Goal: Information Seeking & Learning: Learn about a topic

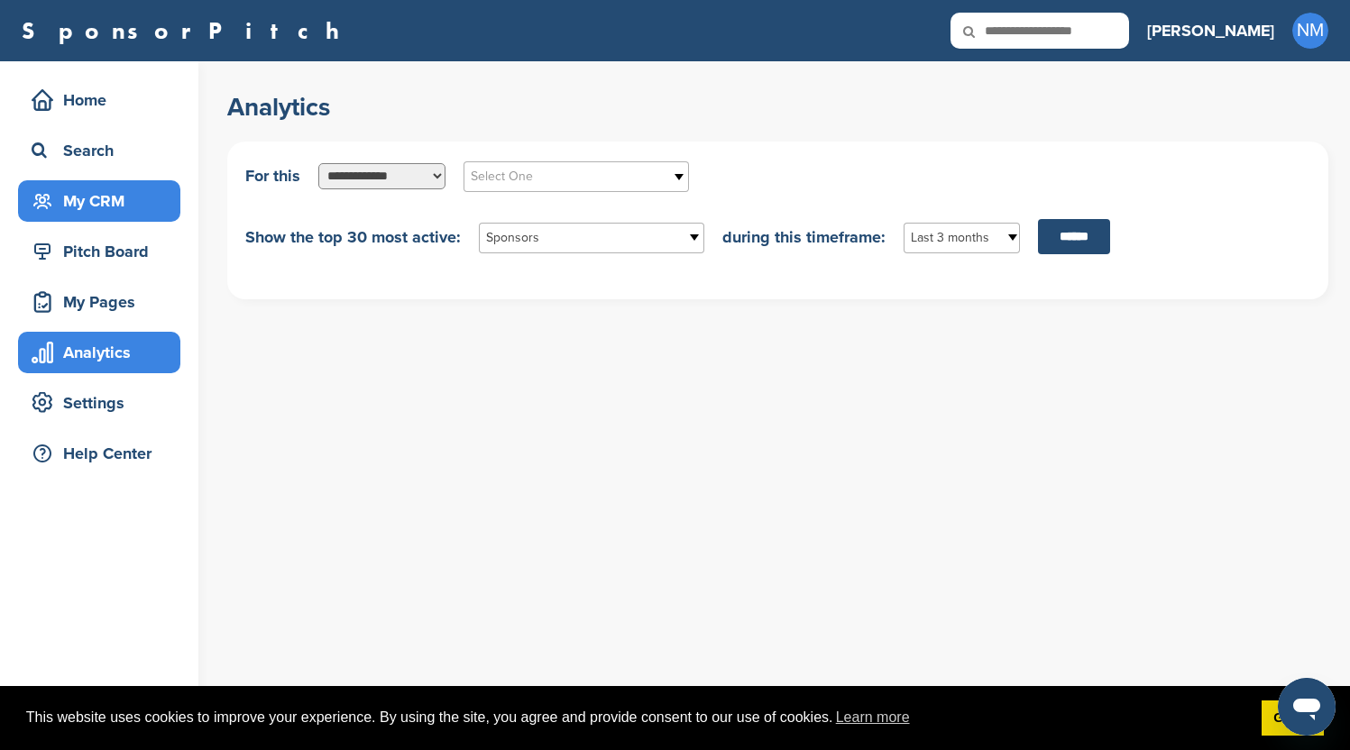
click at [93, 207] on div "My CRM" at bounding box center [103, 201] width 153 height 32
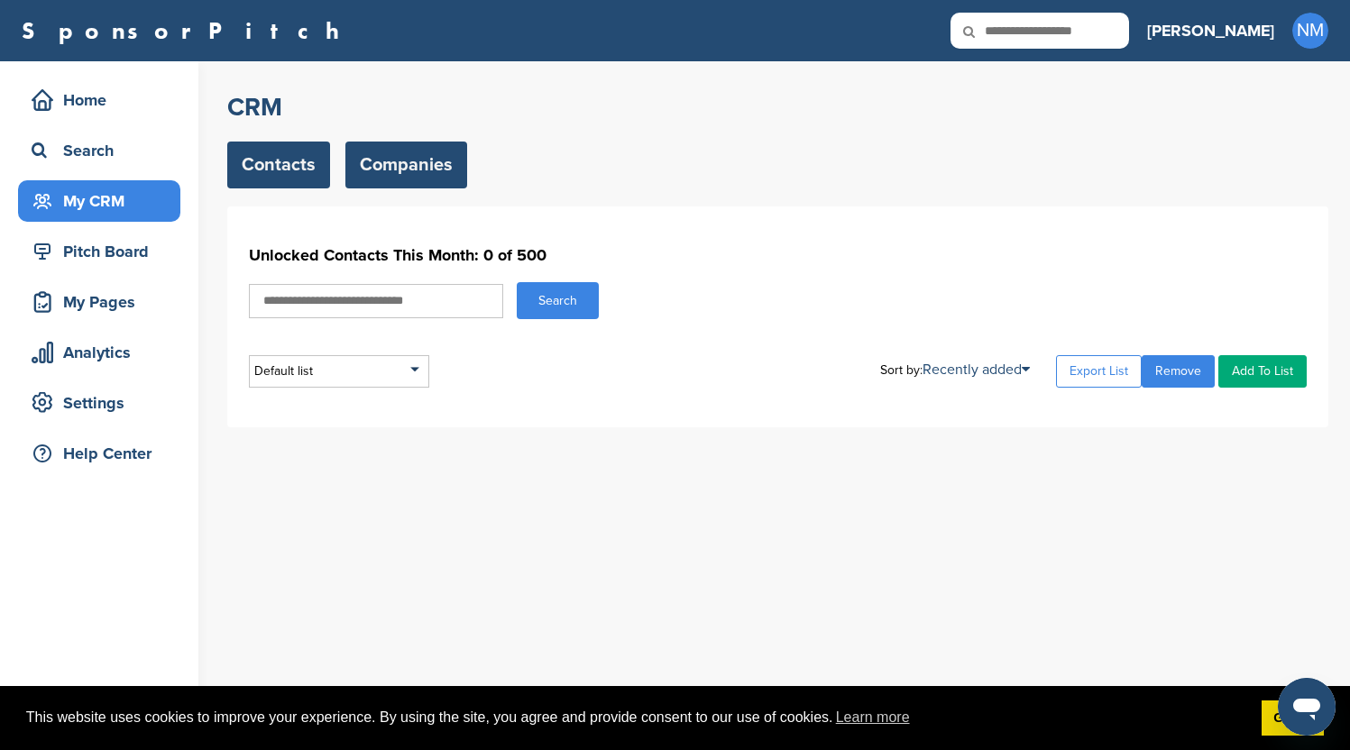
click at [395, 163] on link "Companies" at bounding box center [406, 165] width 122 height 47
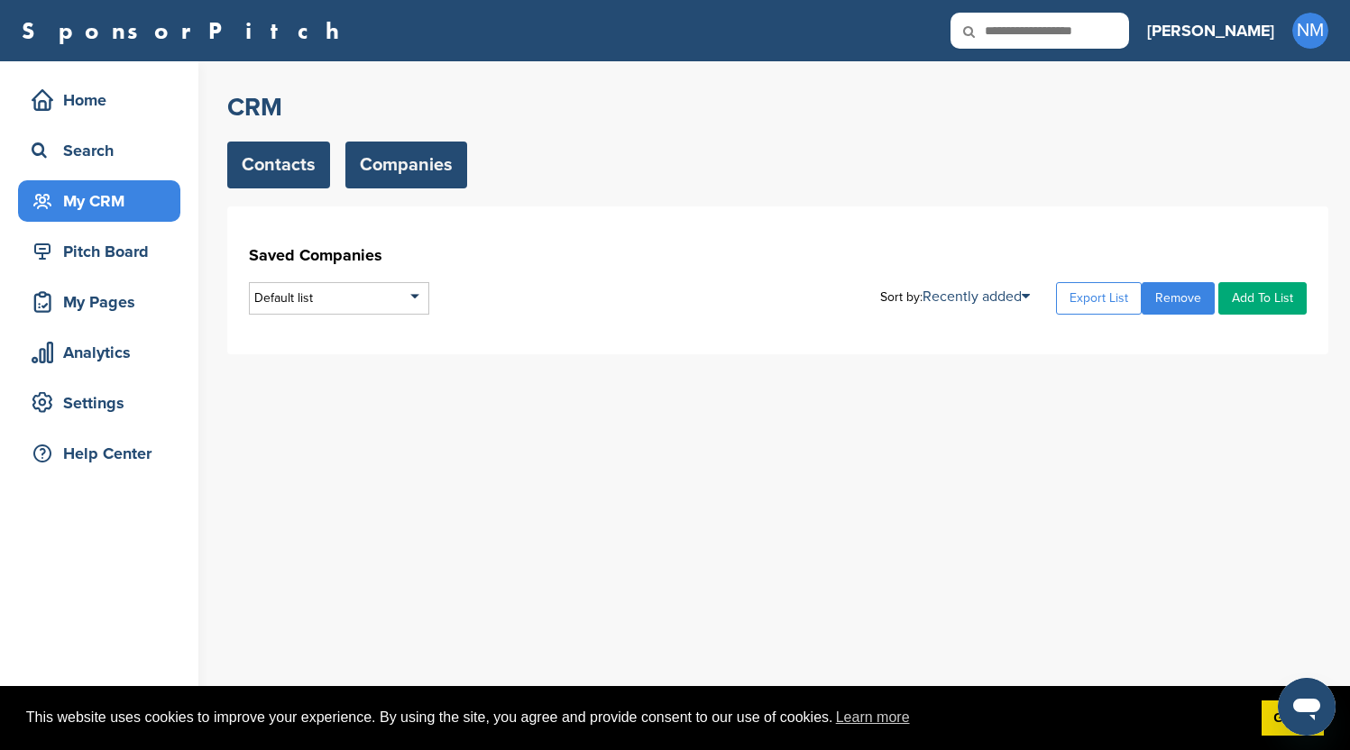
click at [264, 170] on link "Contacts" at bounding box center [278, 165] width 103 height 47
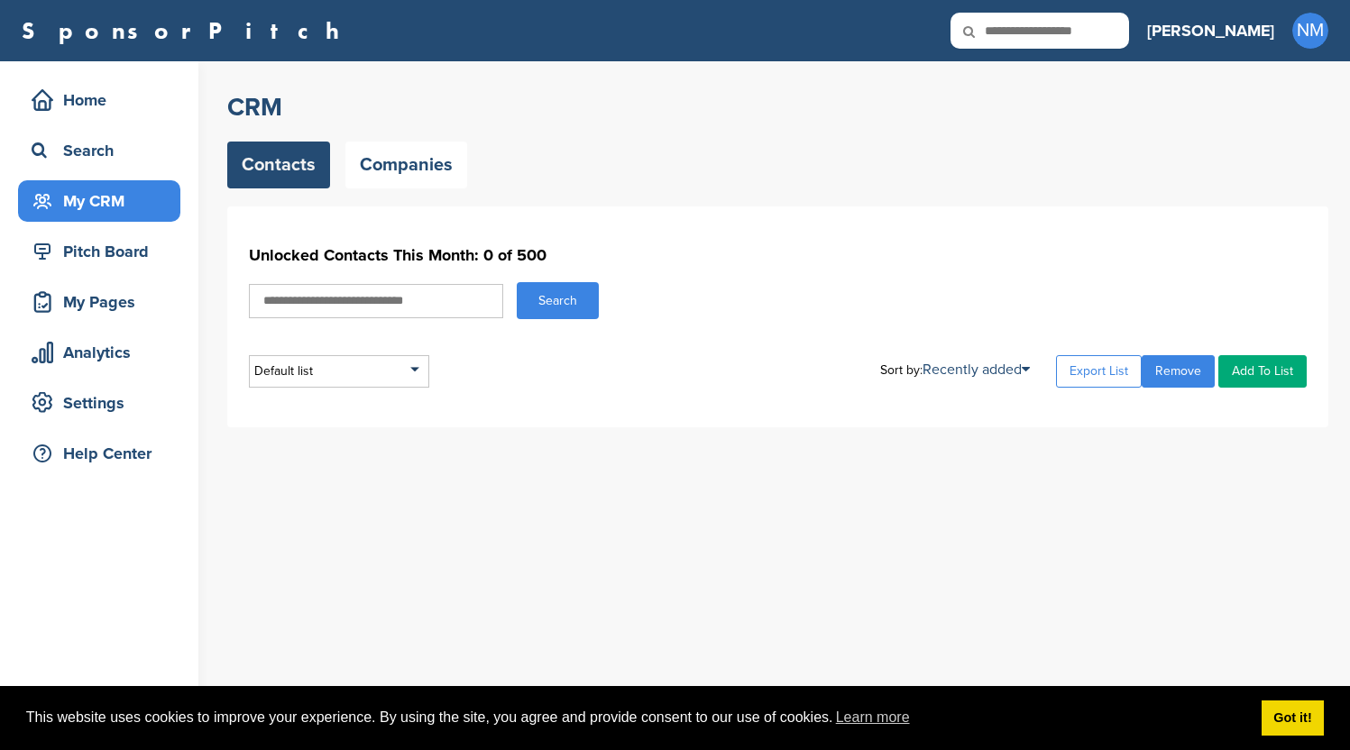
click at [417, 307] on input "text" at bounding box center [376, 301] width 254 height 34
click at [400, 366] on div "Default list" at bounding box center [339, 371] width 180 height 32
click at [532, 365] on div "Default list Default List Sort by: Recently added Last Viewed Company Name Stag…" at bounding box center [778, 371] width 1058 height 32
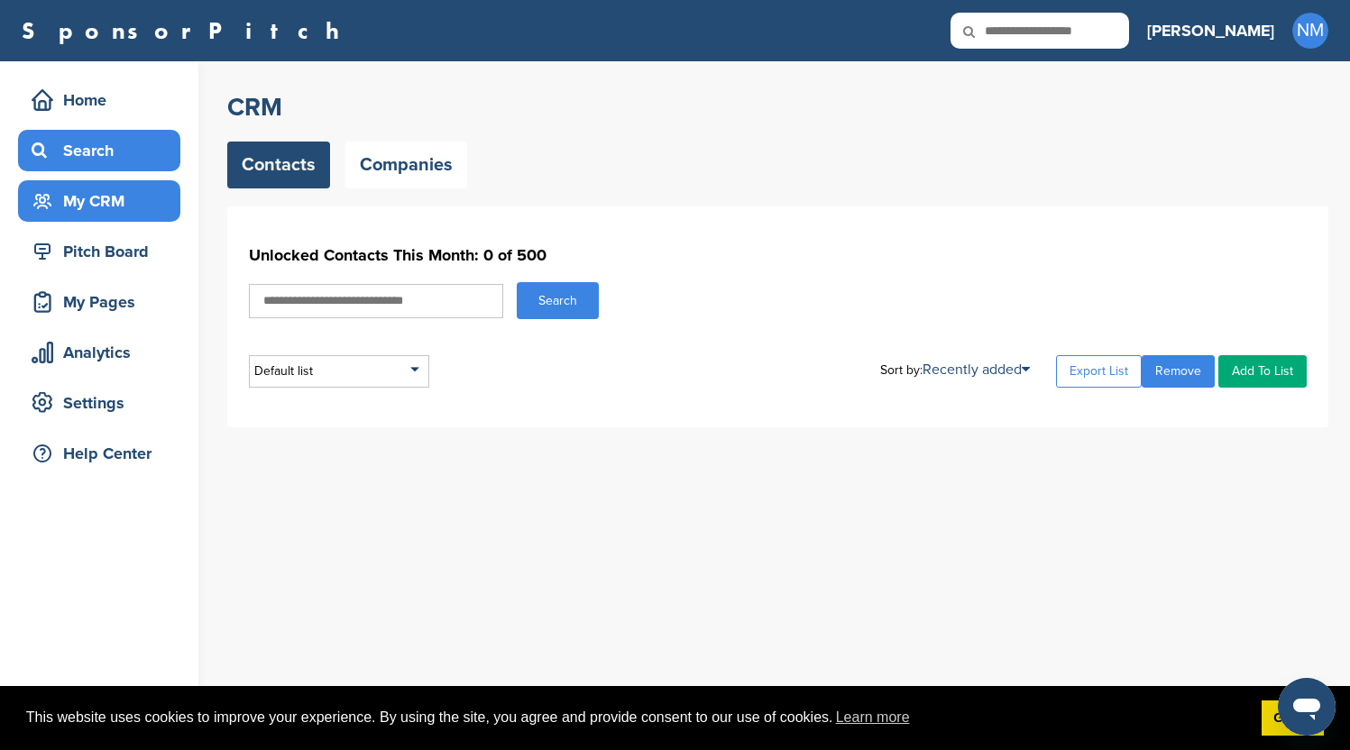
click at [93, 143] on div "Search" at bounding box center [103, 150] width 153 height 32
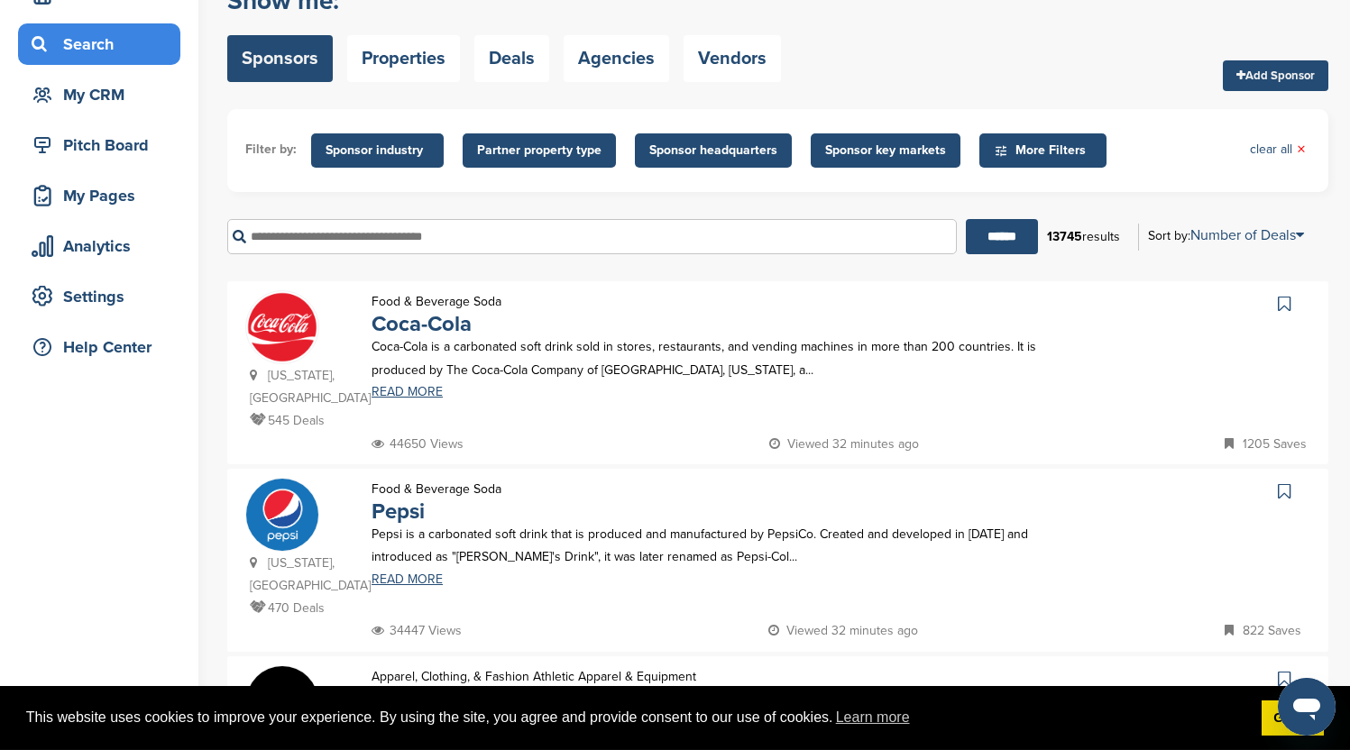
scroll to position [144, 0]
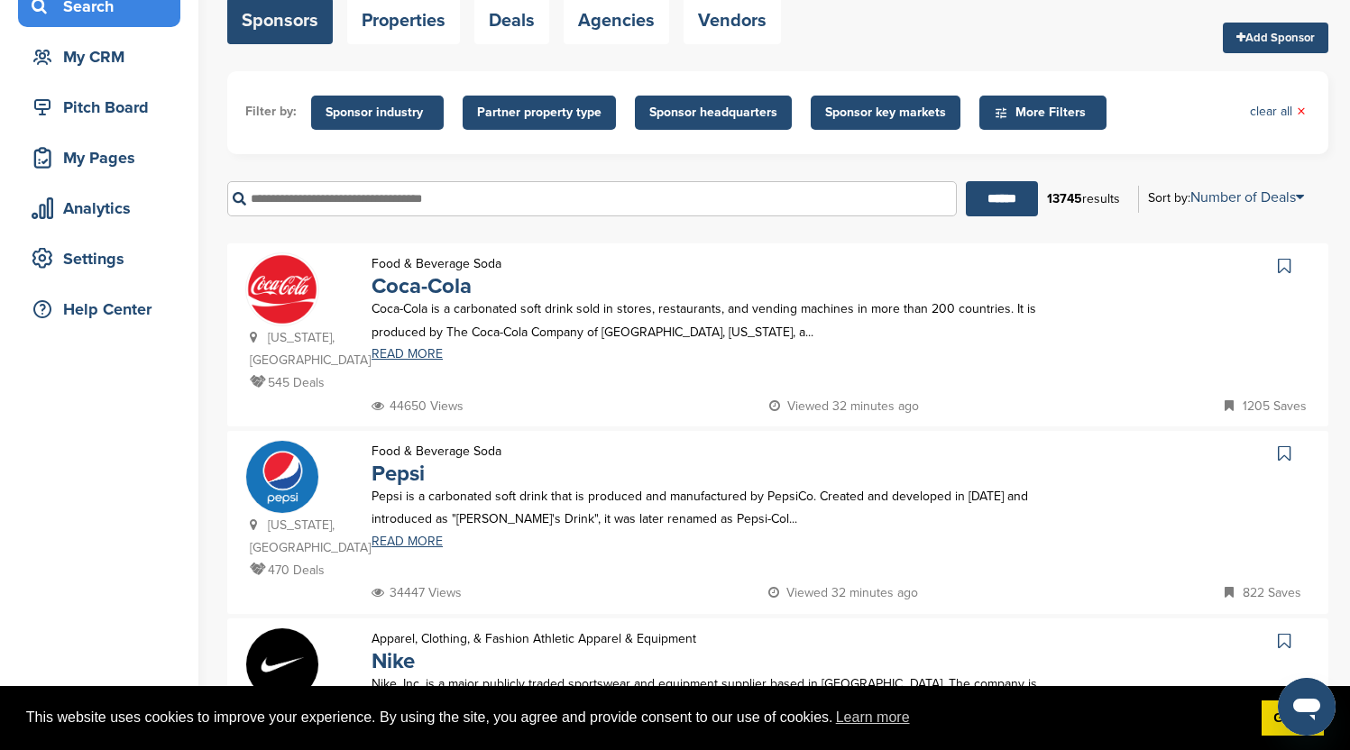
click at [577, 302] on p "Coca-Cola is a carbonated soft drink sold in stores, restaurants, and vending m…" at bounding box center [712, 320] width 682 height 45
click at [318, 281] on div at bounding box center [282, 289] width 74 height 74
click at [296, 287] on img at bounding box center [282, 289] width 72 height 72
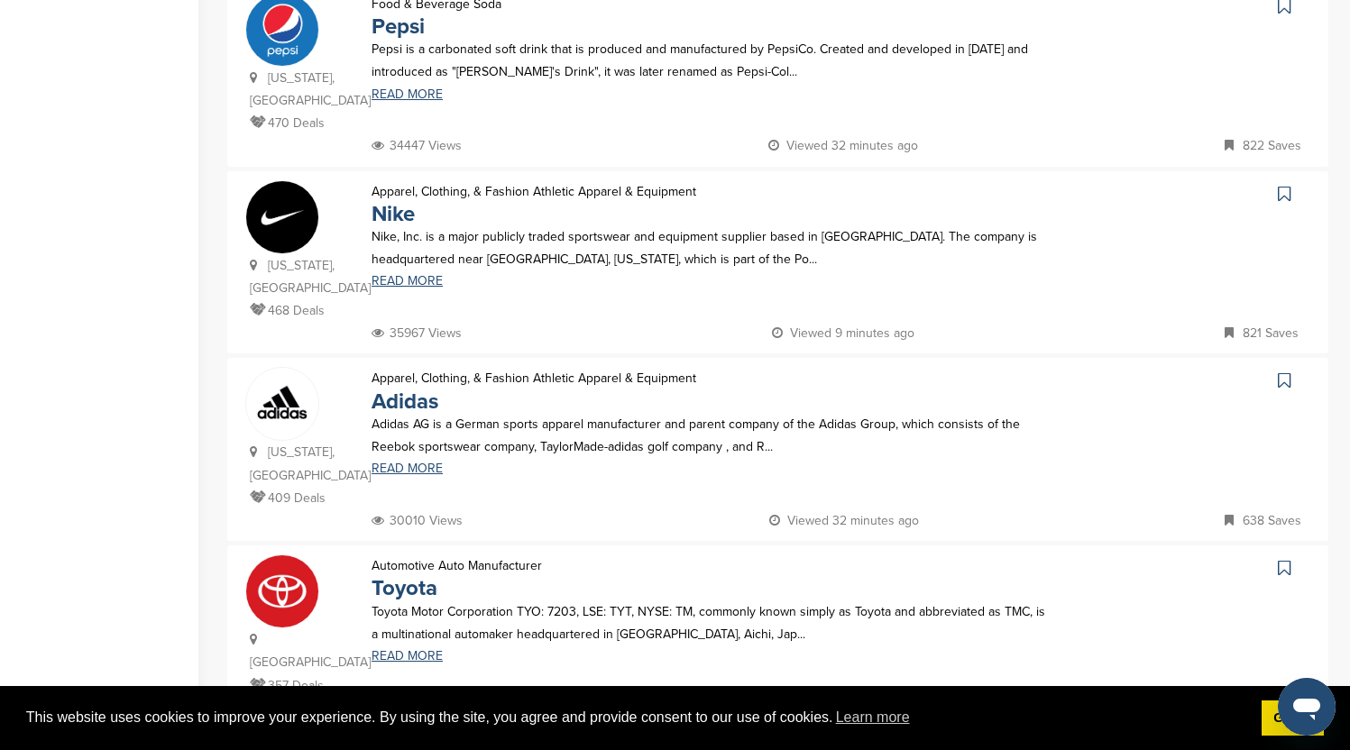
scroll to position [0, 0]
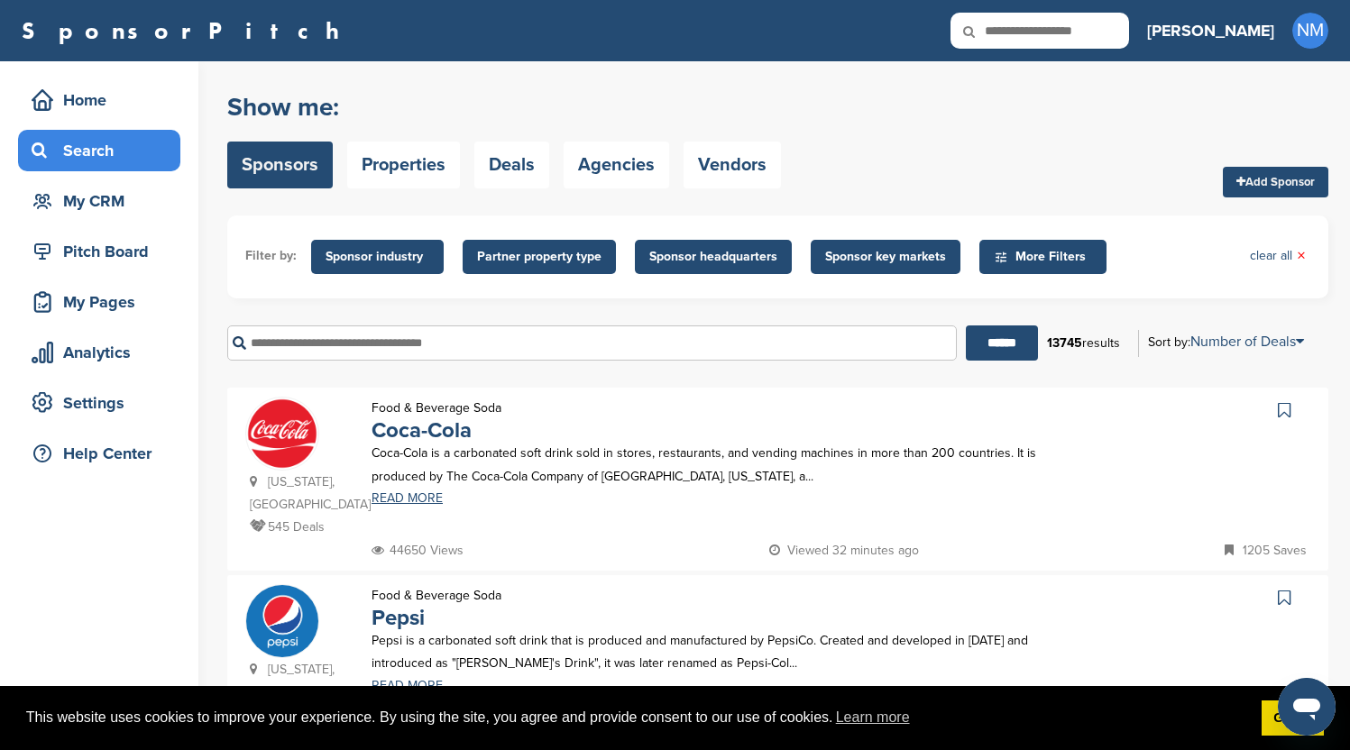
click at [547, 266] on span "Partner property type" at bounding box center [539, 257] width 124 height 20
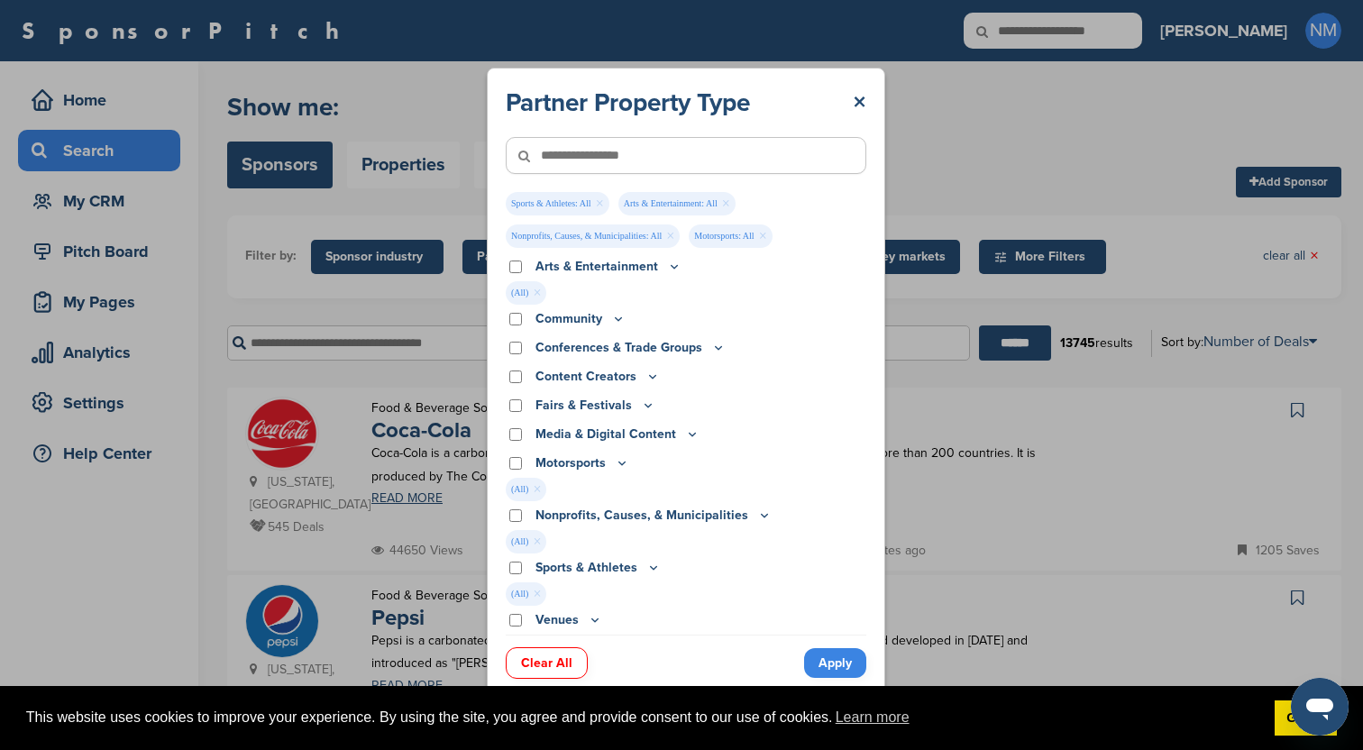
click at [825, 668] on link "Apply" at bounding box center [835, 663] width 62 height 30
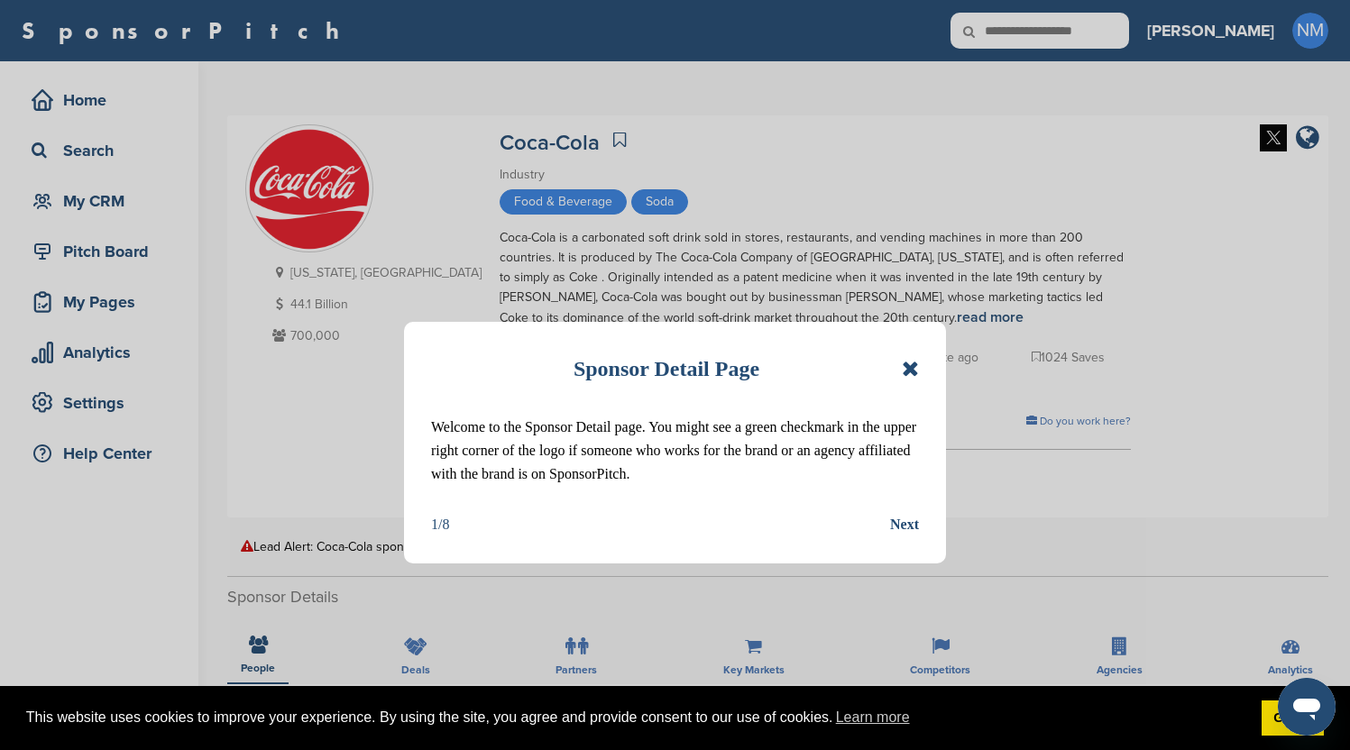
click at [902, 524] on div "Next" at bounding box center [904, 524] width 29 height 23
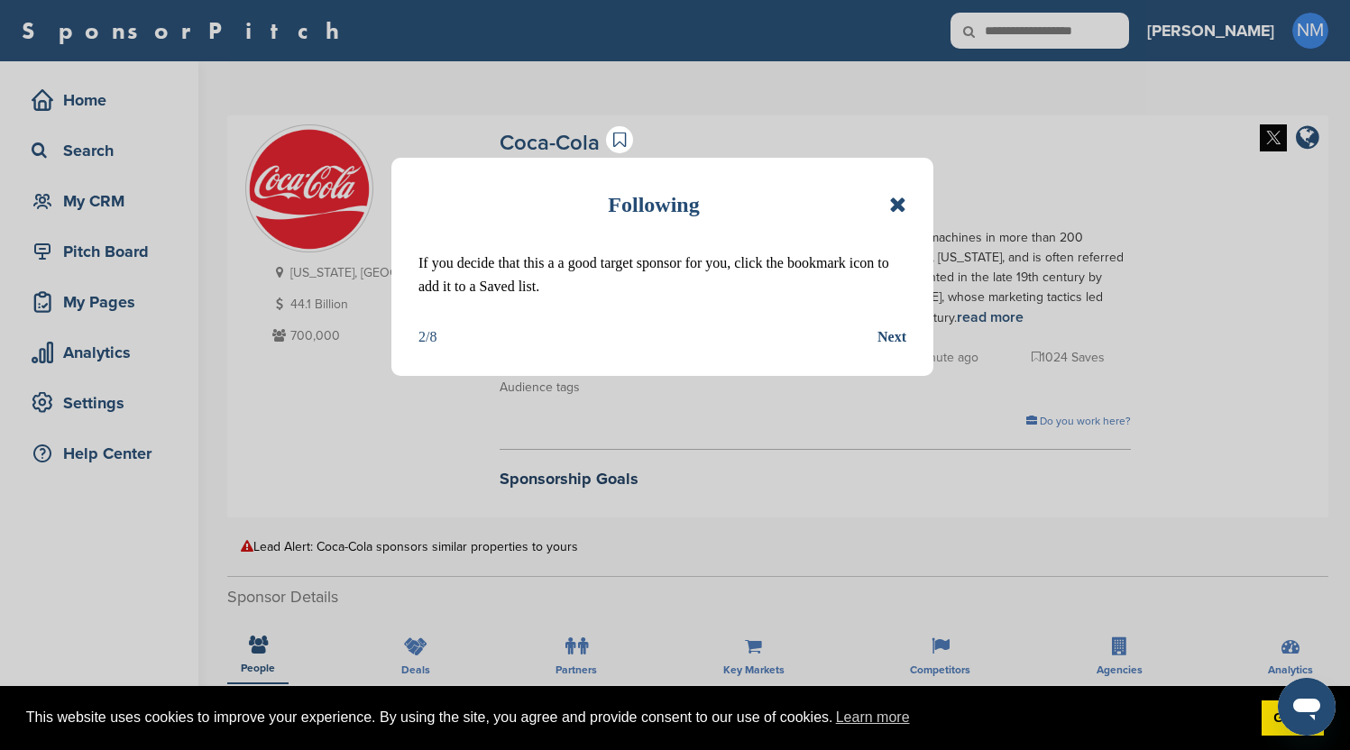
click at [893, 331] on div "Next" at bounding box center [891, 336] width 29 height 23
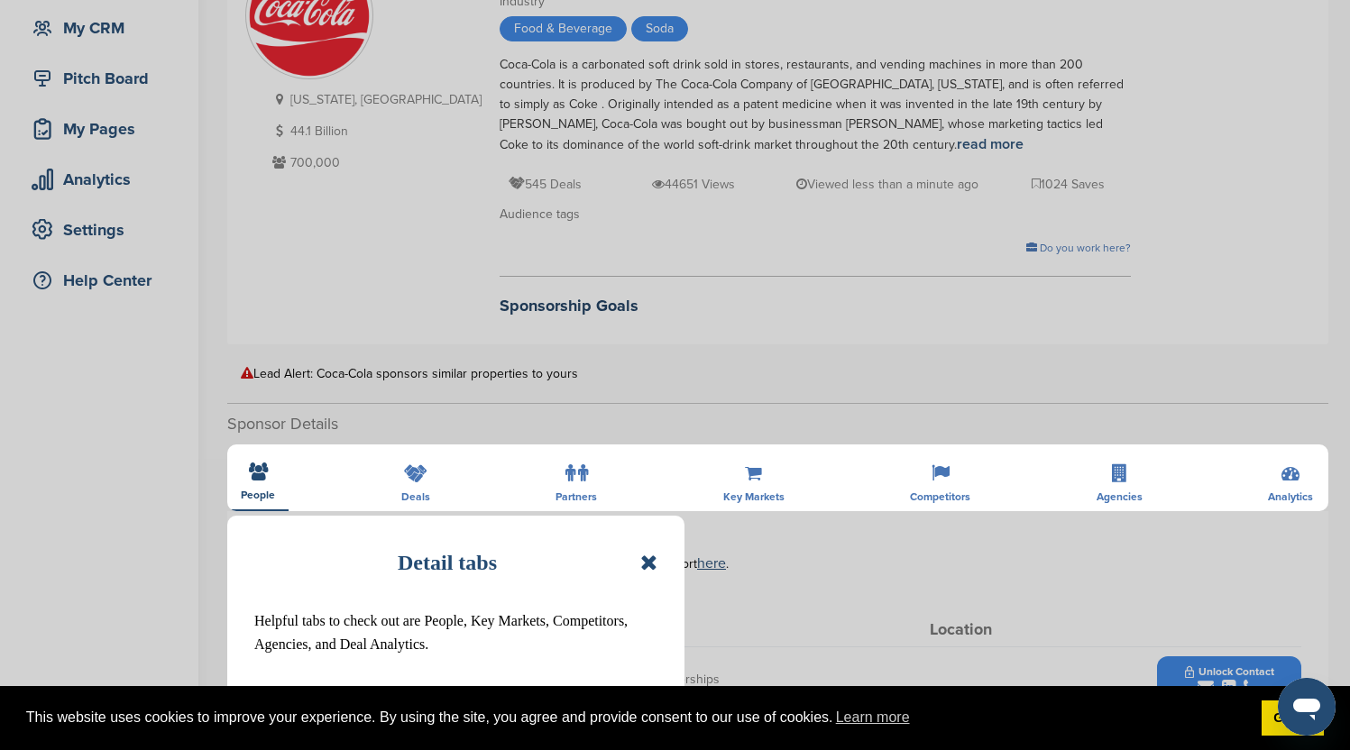
scroll to position [447, 0]
